Goal: Information Seeking & Learning: Compare options

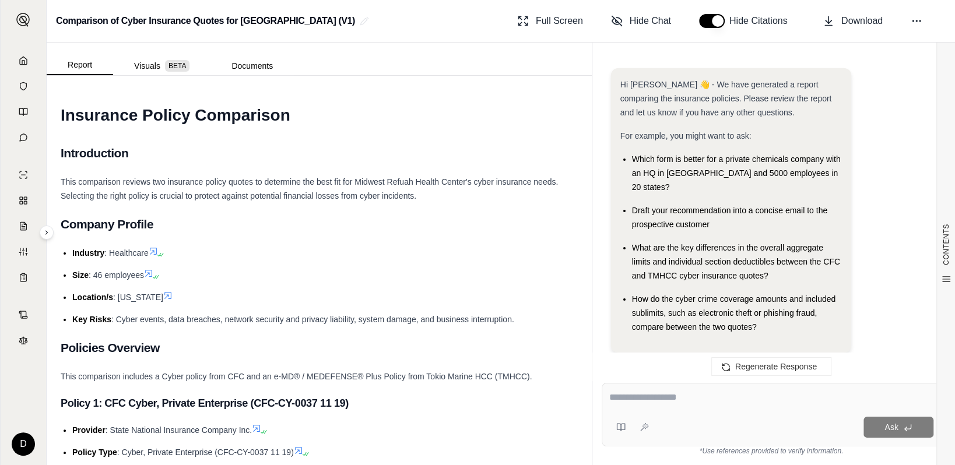
scroll to position [4097, 0]
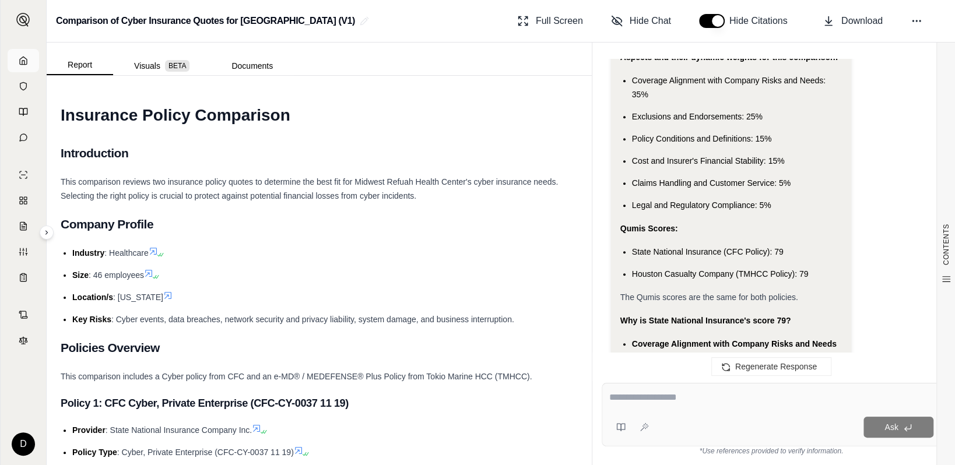
click at [23, 61] on icon at bounding box center [23, 60] width 9 height 9
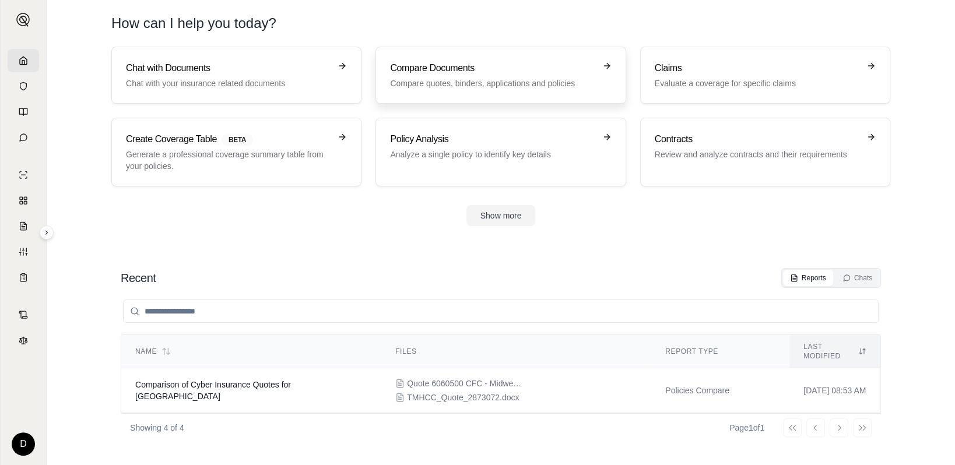
click at [445, 72] on h3 "Compare Documents" at bounding box center [492, 68] width 205 height 14
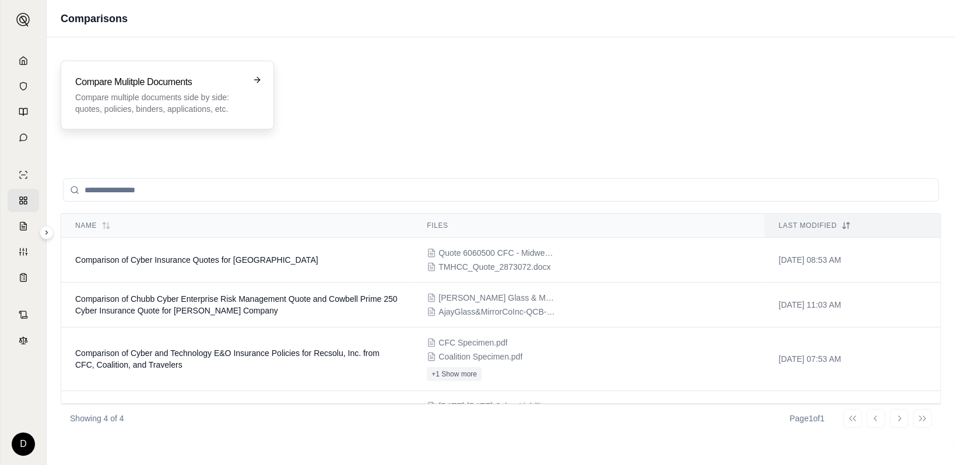
click at [156, 82] on h3 "Compare Mulitple Documents" at bounding box center [159, 82] width 168 height 14
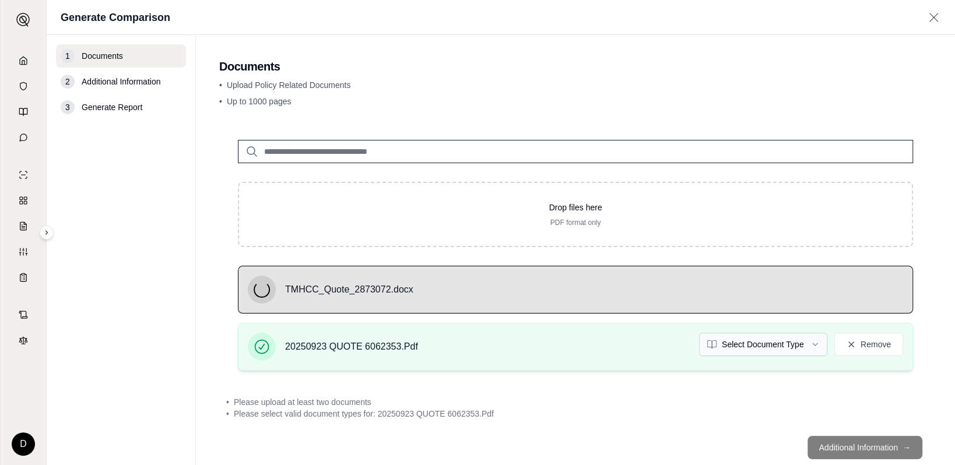
click at [760, 343] on html "D Generate Comparison 1 Documents 2 Additional Information 3 Generate Report Do…" at bounding box center [477, 232] width 955 height 465
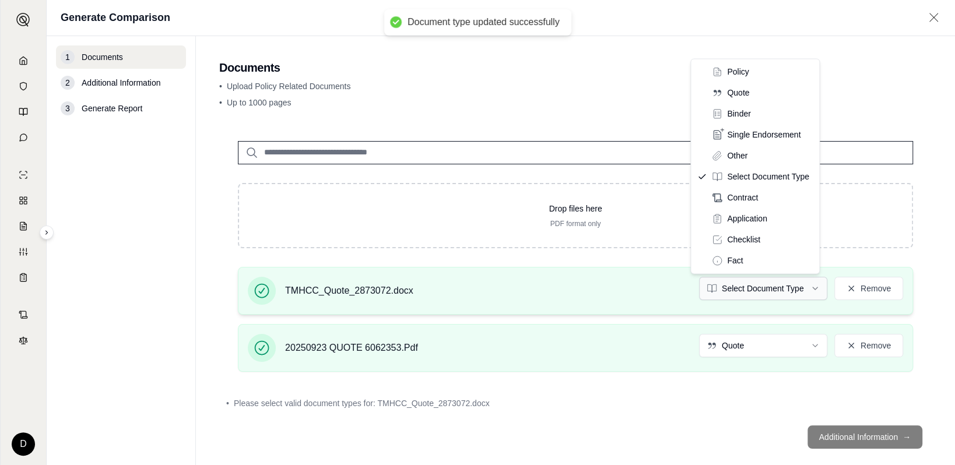
click at [722, 285] on html "Document type updated successfully D Generate Comparison 1 Documents 2 Addition…" at bounding box center [477, 232] width 955 height 465
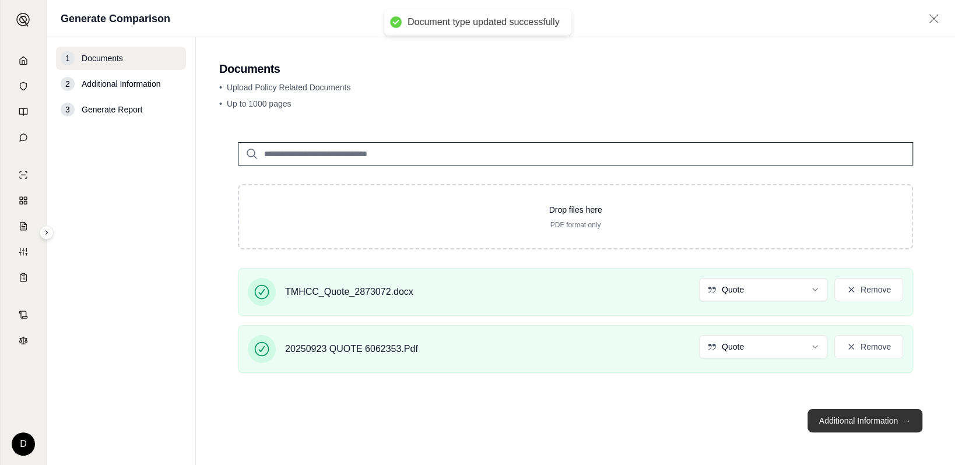
click at [838, 421] on button "Additional Information →" at bounding box center [865, 420] width 115 height 23
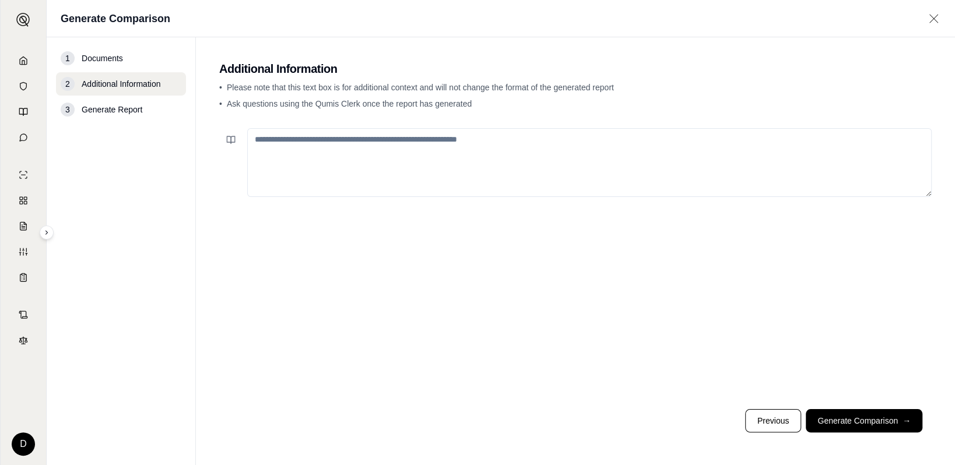
click at [836, 418] on button "Generate Comparison →" at bounding box center [864, 420] width 117 height 23
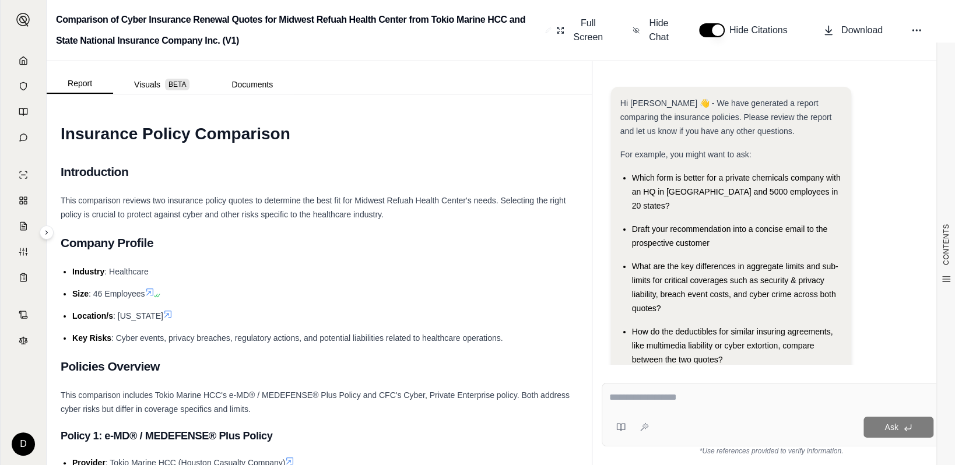
scroll to position [24, 0]
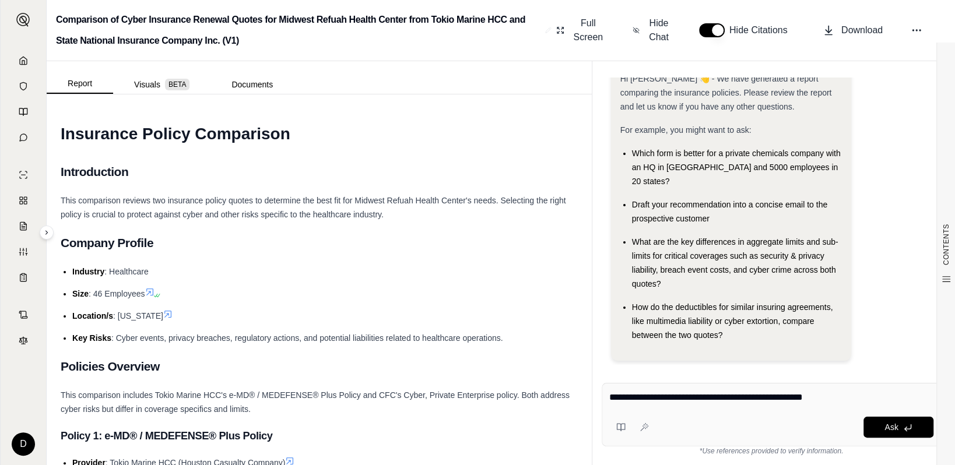
type textarea "**********"
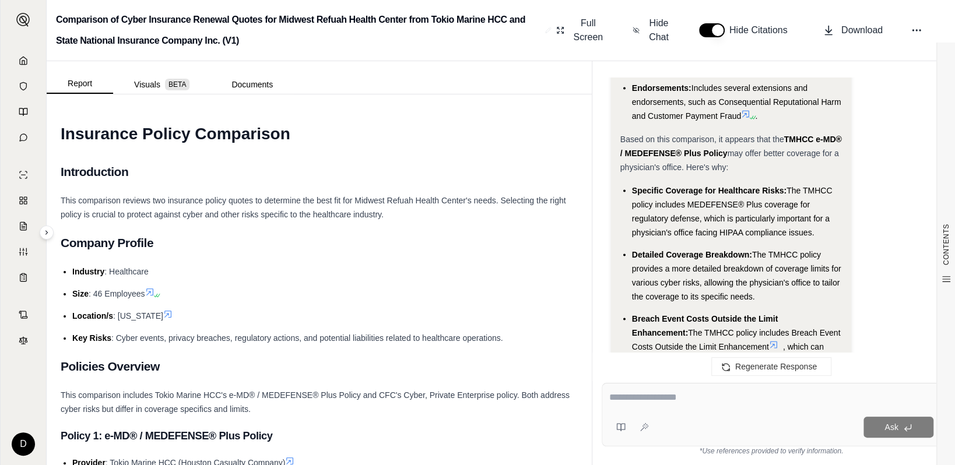
scroll to position [1844, 0]
